Goal: Task Accomplishment & Management: Complete application form

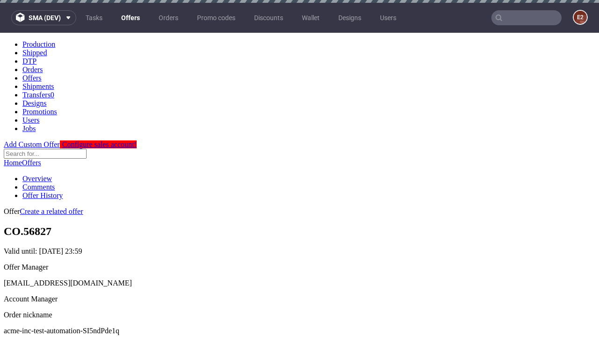
scroll to position [3, 0]
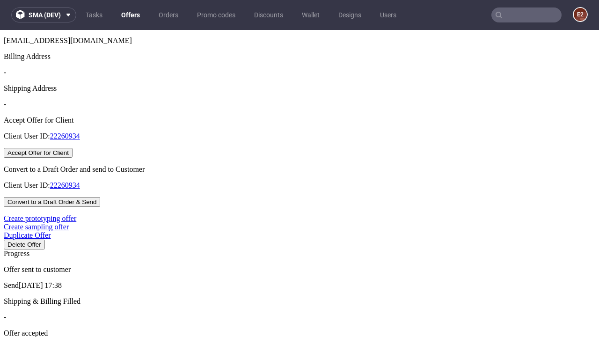
click at [73, 158] on button "Accept Offer for Client" at bounding box center [38, 153] width 69 height 10
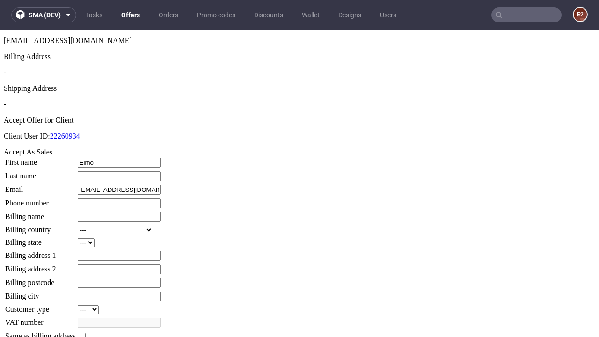
type input "Elmo"
type input "Kilback"
type input "1509813888"
type input "Kali_Schneider"
select select "13"
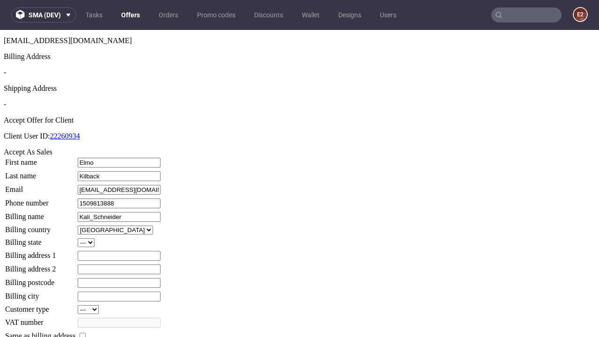
type input "Kali_Schneider"
type input "56 Vivien Drive"
select select "132"
type input "56 Vivien Drive"
type input "XS8 3HR"
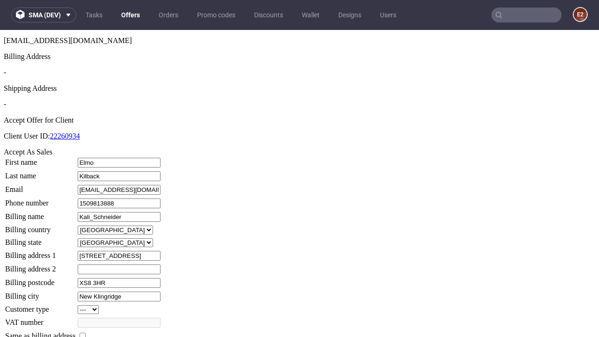
type input "New Klingridge"
click at [86, 333] on input "checkbox" at bounding box center [83, 336] width 6 height 6
checkbox input "true"
type input "Kali_Schneider"
select select "13"
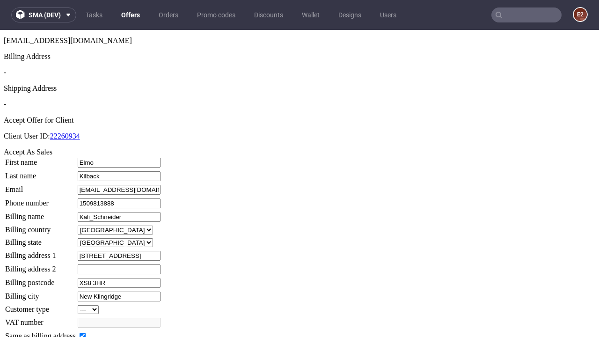
type input "56 Vivien Drive"
type input "XS8 3HR"
type input "New Klingridge"
select select "132"
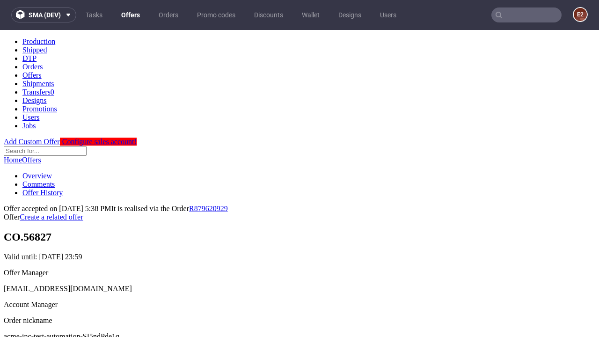
scroll to position [0, 0]
